Goal: Book appointment/travel/reservation

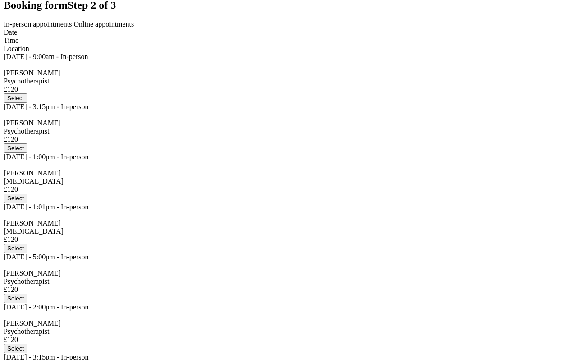
scroll to position [85, 0]
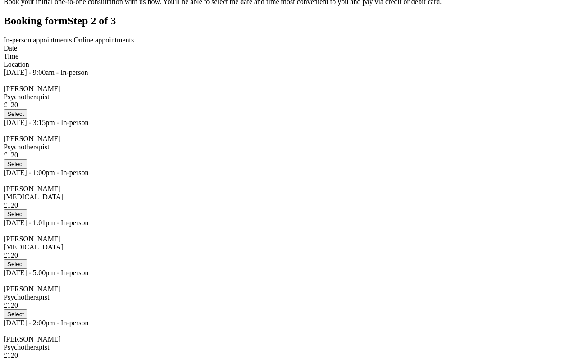
click at [134, 44] on span "Online appointments" at bounding box center [104, 40] width 60 height 8
click at [72, 44] on span "In-person appointments" at bounding box center [38, 40] width 69 height 8
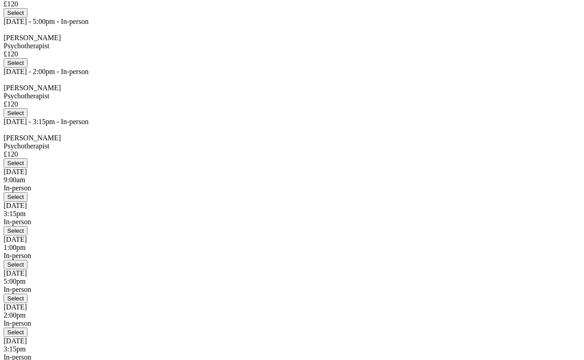
scroll to position [361, 0]
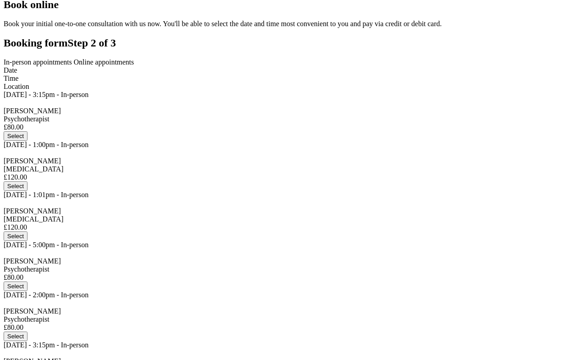
scroll to position [74, 0]
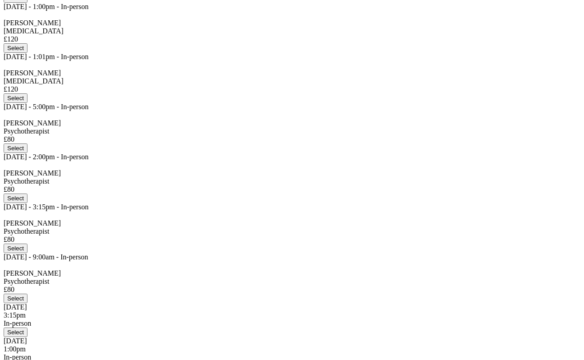
scroll to position [192, 0]
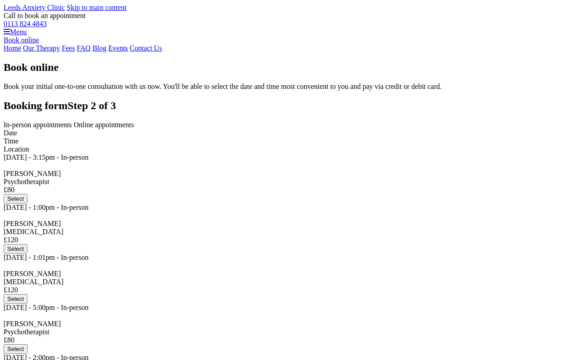
scroll to position [181, 0]
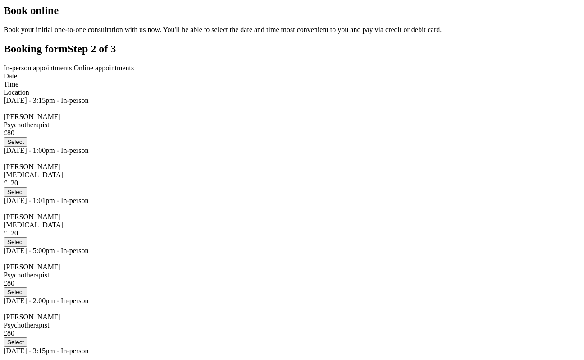
scroll to position [55, 0]
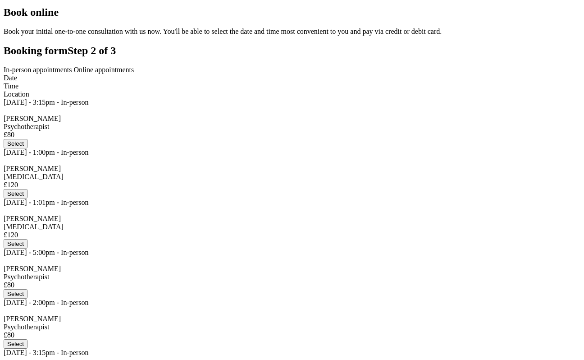
click at [134, 74] on span "Online appointments" at bounding box center [104, 70] width 60 height 8
click at [72, 74] on span "In-person appointments" at bounding box center [38, 70] width 69 height 8
click at [134, 74] on span "Online appointments" at bounding box center [104, 70] width 60 height 8
click at [72, 74] on span "In-person appointments" at bounding box center [38, 70] width 69 height 8
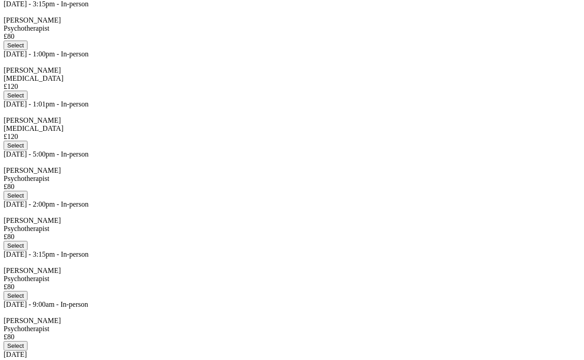
scroll to position [158, 0]
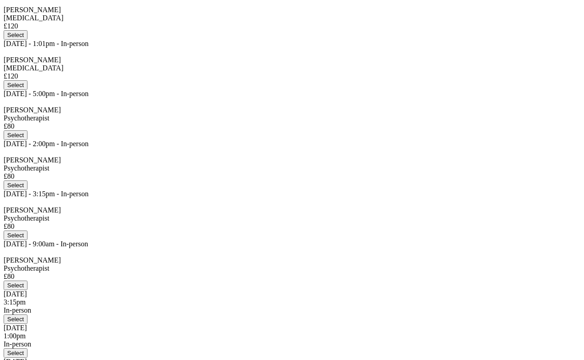
scroll to position [172, 0]
